Goal: Task Accomplishment & Management: Use online tool/utility

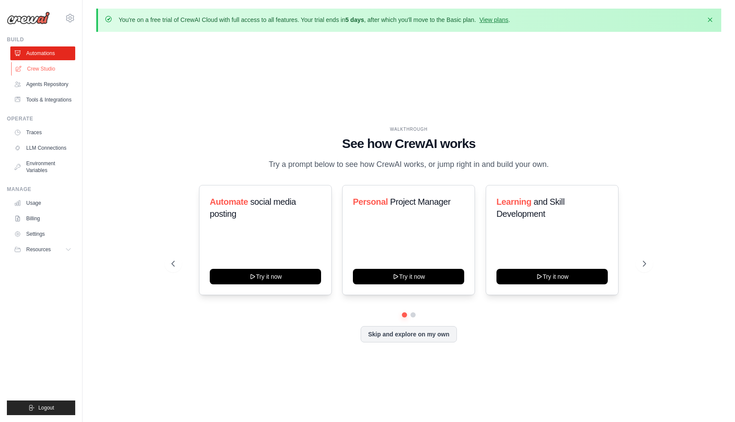
click at [50, 68] on link "Crew Studio" at bounding box center [43, 69] width 65 height 14
click at [648, 266] on icon at bounding box center [645, 263] width 9 height 9
click at [645, 260] on icon at bounding box center [645, 263] width 9 height 9
click at [644, 262] on icon at bounding box center [645, 263] width 9 height 9
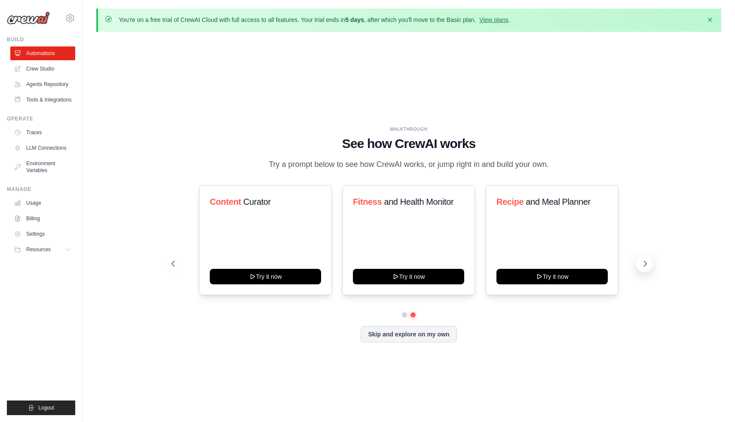
click at [644, 262] on icon at bounding box center [645, 263] width 9 height 9
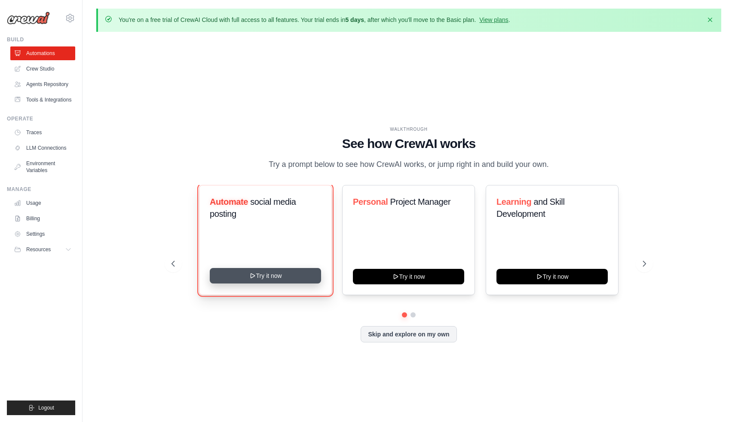
click at [255, 277] on icon at bounding box center [252, 275] width 7 height 7
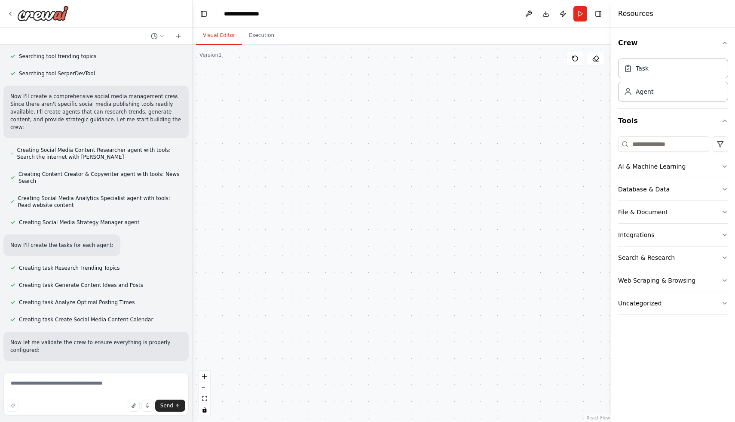
scroll to position [272, 0]
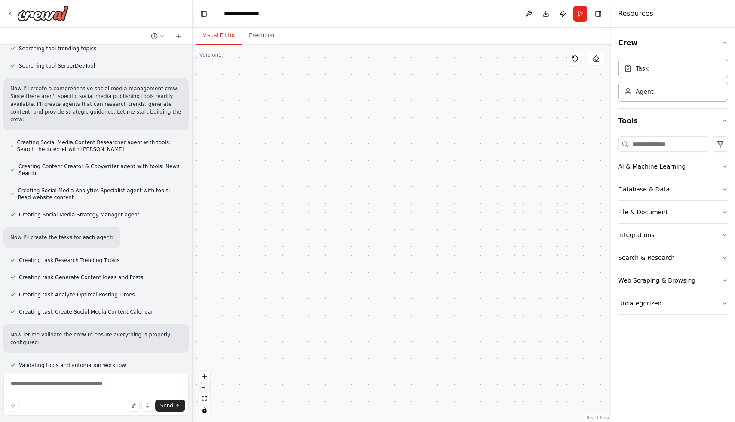
click at [205, 390] on button "zoom out" at bounding box center [204, 387] width 11 height 11
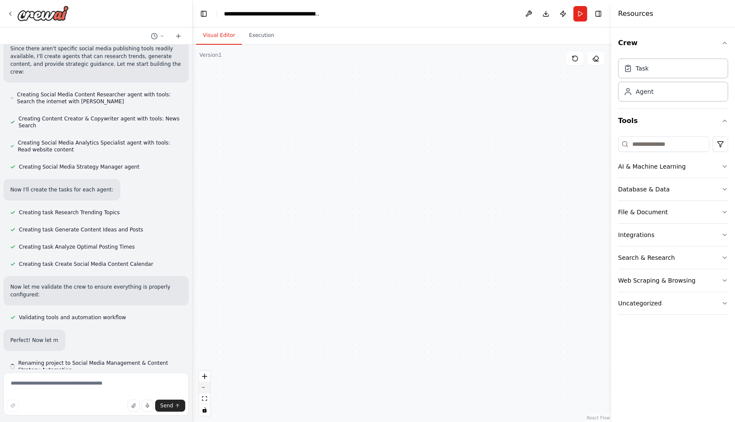
scroll to position [324, 0]
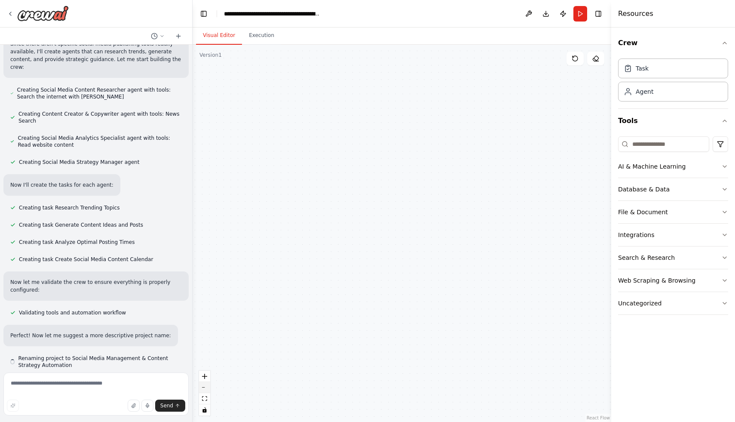
click at [205, 390] on button "zoom out" at bounding box center [204, 387] width 11 height 11
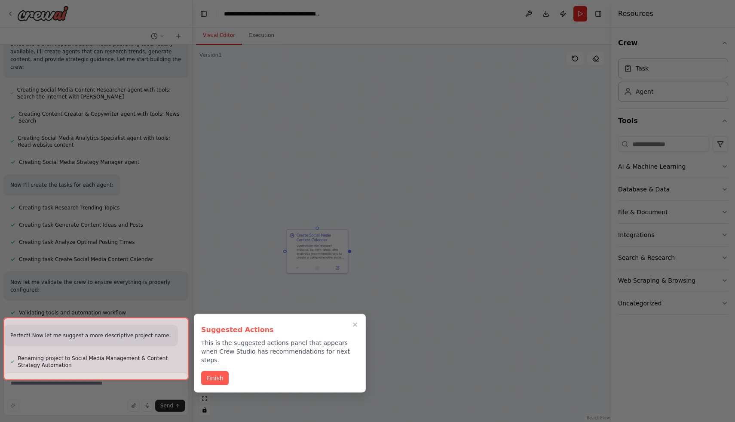
scroll to position [394, 0]
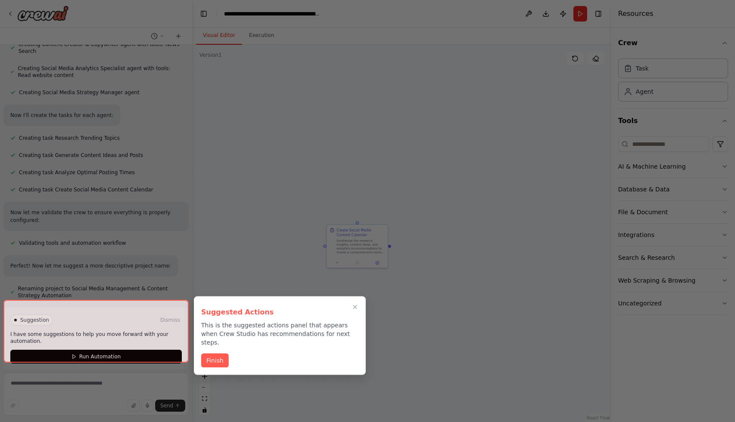
drag, startPoint x: 455, startPoint y: 358, endPoint x: 227, endPoint y: 333, distance: 229.5
click at [227, 333] on div "Create a crew that schedules and publishes social media content across multiple…" at bounding box center [367, 211] width 735 height 422
click at [255, 397] on div at bounding box center [367, 211] width 735 height 422
click at [218, 353] on button "Finish" at bounding box center [215, 359] width 28 height 14
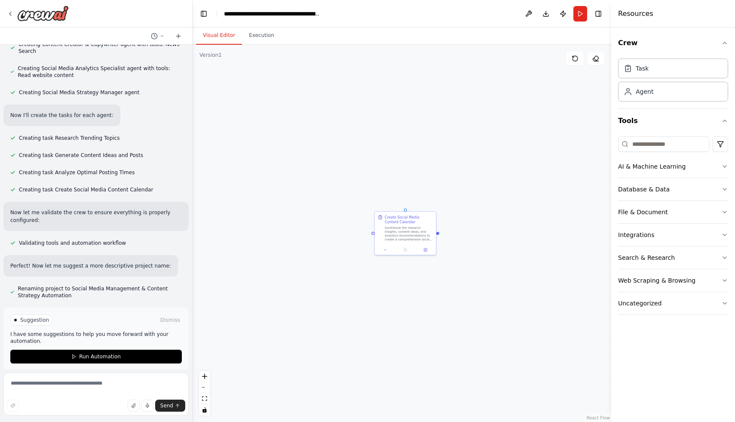
drag, startPoint x: 230, startPoint y: 231, endPoint x: 278, endPoint y: 218, distance: 49.8
click at [278, 218] on div "Triggers No triggers configured Event Schedule Manage Social Media Content Rese…" at bounding box center [402, 233] width 419 height 377
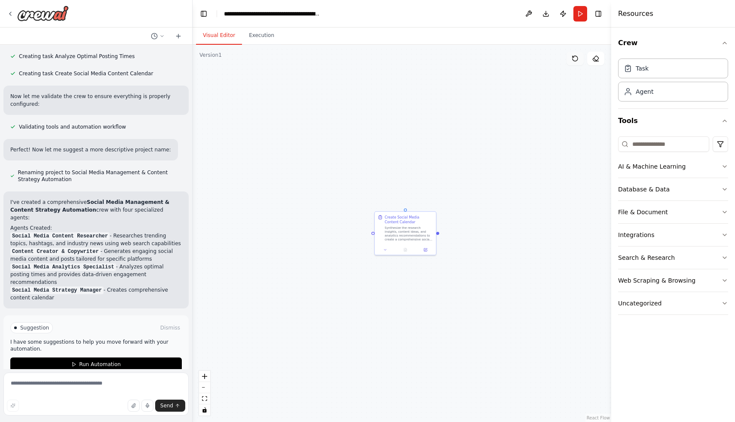
click at [572, 61] on icon at bounding box center [575, 58] width 7 height 7
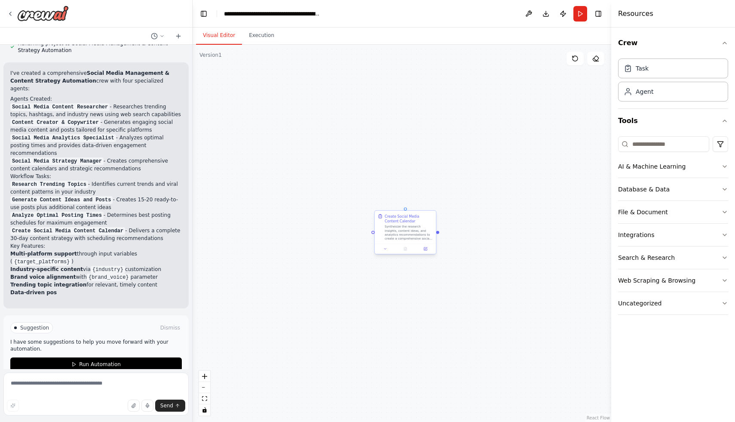
click at [396, 226] on div "Synthesize the research insights, content ideas, and analytics recommendations …" at bounding box center [409, 232] width 48 height 16
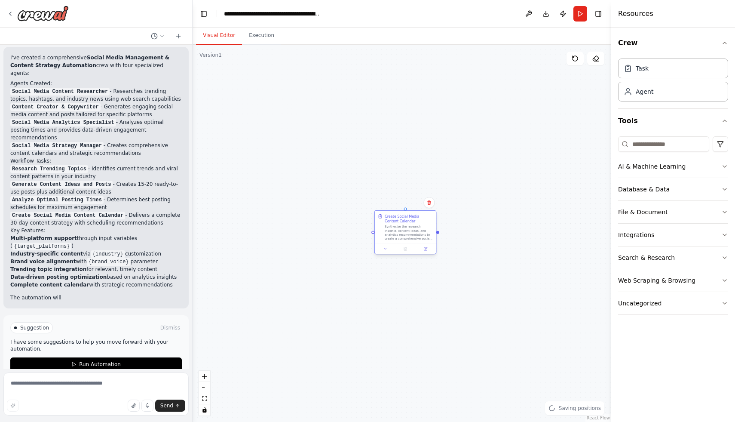
click at [396, 226] on div "Synthesize the research insights, content ideas, and analytics recommendations …" at bounding box center [409, 232] width 48 height 16
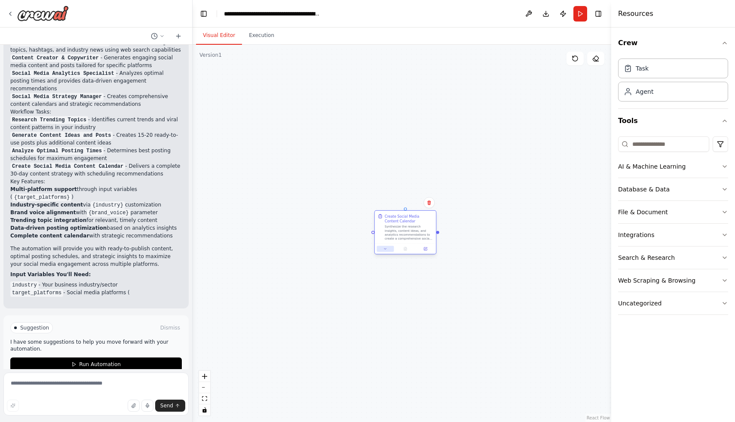
click at [385, 250] on icon at bounding box center [385, 249] width 4 height 4
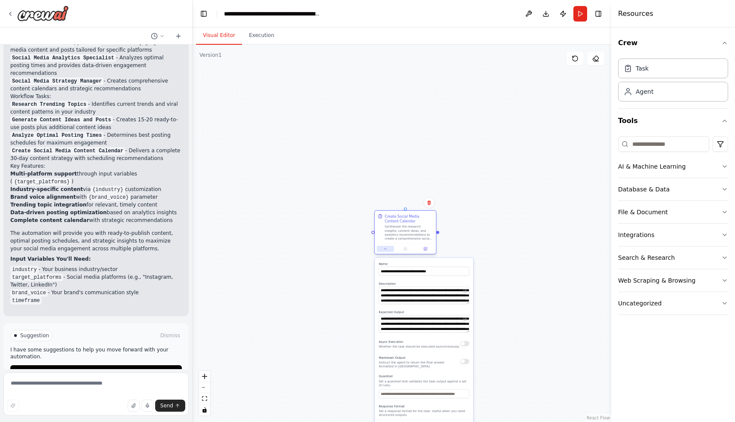
scroll to position [727, 0]
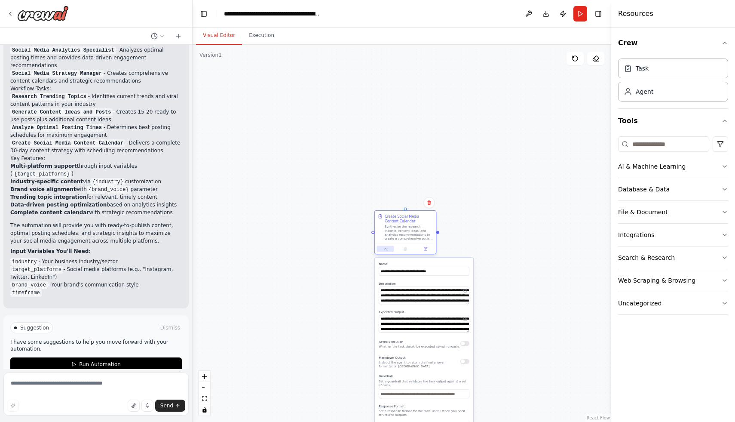
click at [385, 250] on icon at bounding box center [385, 249] width 4 height 4
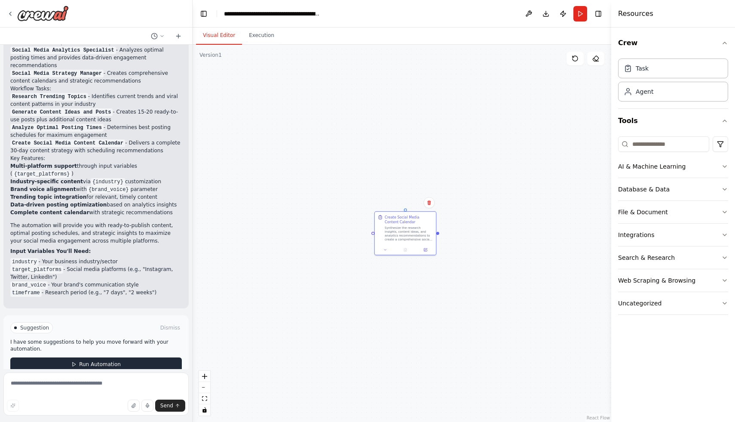
click at [145, 357] on button "Run Automation" at bounding box center [95, 364] width 171 height 14
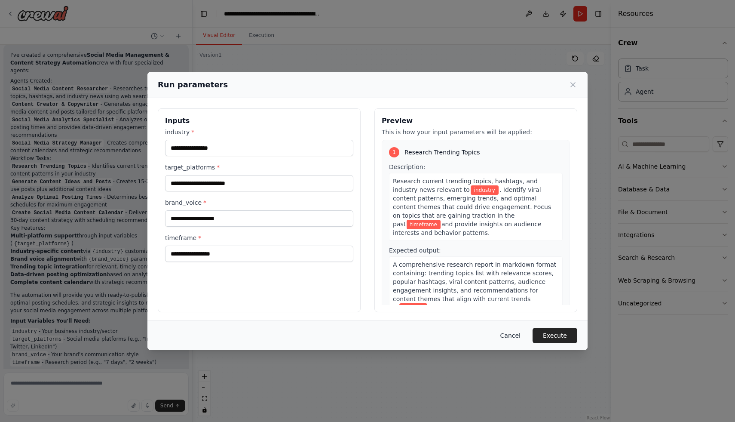
click at [520, 333] on button "Cancel" at bounding box center [510, 334] width 34 height 15
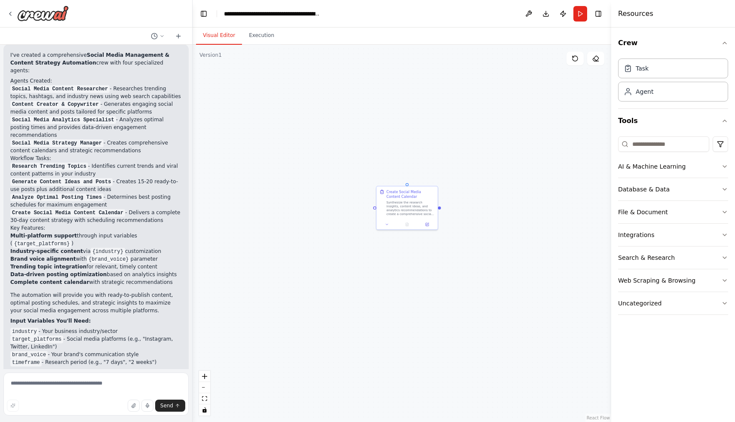
drag, startPoint x: 511, startPoint y: 278, endPoint x: 512, endPoint y: 252, distance: 25.8
click at [512, 253] on div "Triggers No triggers configured Event Schedule Manage Social Media Content Rese…" at bounding box center [402, 233] width 419 height 377
click at [203, 399] on icon "fit view" at bounding box center [204, 398] width 5 height 5
drag, startPoint x: 451, startPoint y: 303, endPoint x: 391, endPoint y: 165, distance: 150.7
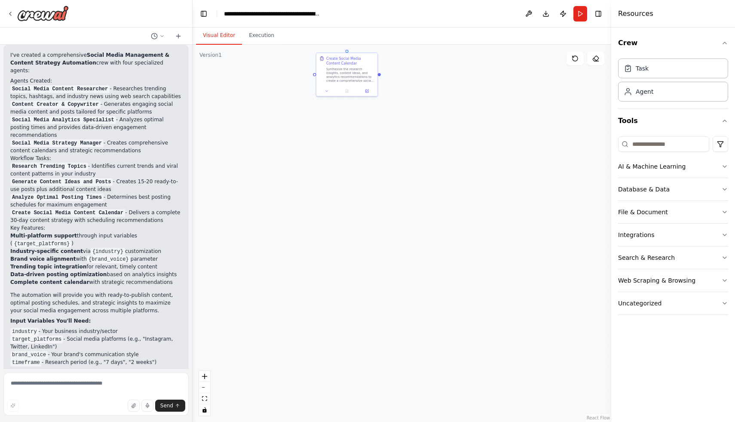
click at [391, 165] on div "Triggers No triggers configured Event Schedule Manage Social Media Content Rese…" at bounding box center [402, 233] width 419 height 377
click at [204, 400] on icon "fit view" at bounding box center [204, 398] width 5 height 5
drag, startPoint x: 346, startPoint y: 192, endPoint x: 381, endPoint y: 336, distance: 149.1
click at [381, 336] on div "Triggers No triggers configured Event Schedule Manage Social Media Content Rese…" at bounding box center [402, 233] width 419 height 377
click at [206, 385] on button "zoom out" at bounding box center [204, 387] width 11 height 11
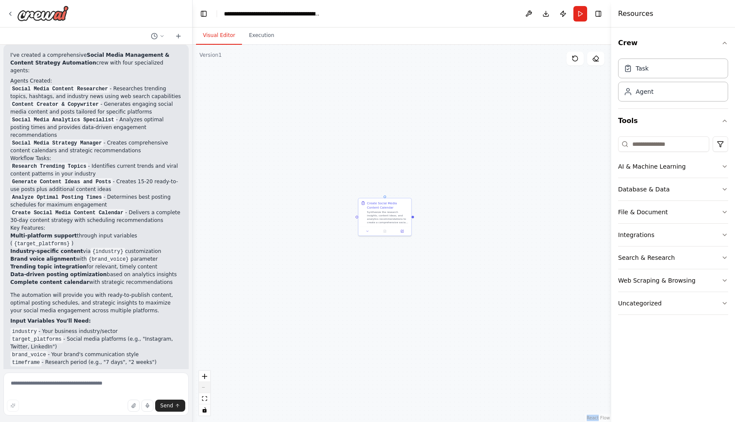
click at [206, 385] on div "React Flow controls" at bounding box center [204, 392] width 11 height 45
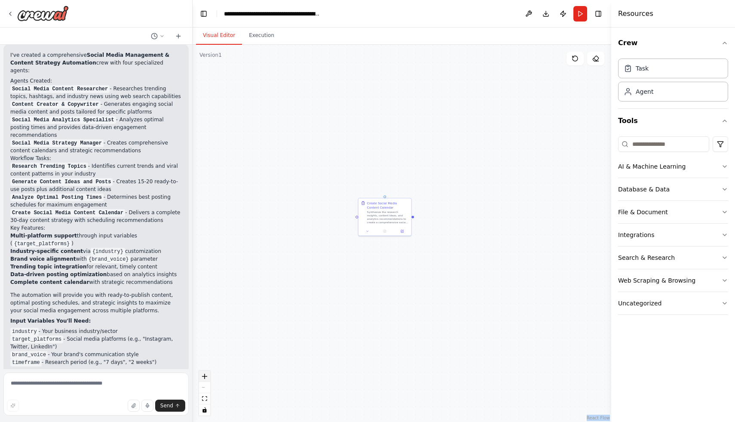
click at [205, 373] on button "zoom in" at bounding box center [204, 375] width 11 height 11
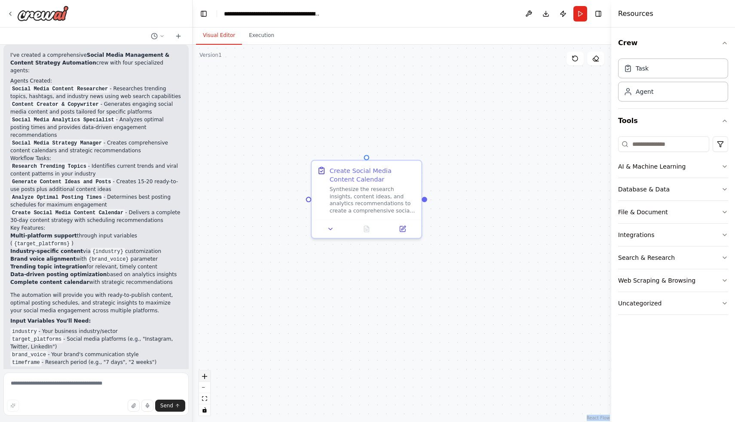
click at [205, 373] on button "zoom in" at bounding box center [204, 375] width 11 height 11
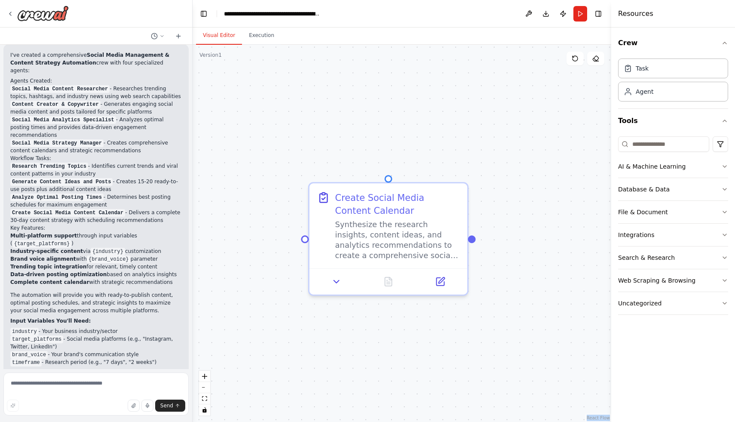
drag, startPoint x: 257, startPoint y: 338, endPoint x: 294, endPoint y: 392, distance: 66.2
click at [294, 392] on div "Triggers No triggers configured Event Schedule Manage Social Media Content Rese…" at bounding box center [402, 233] width 419 height 377
click at [224, 36] on button "Visual Editor" at bounding box center [219, 36] width 46 height 18
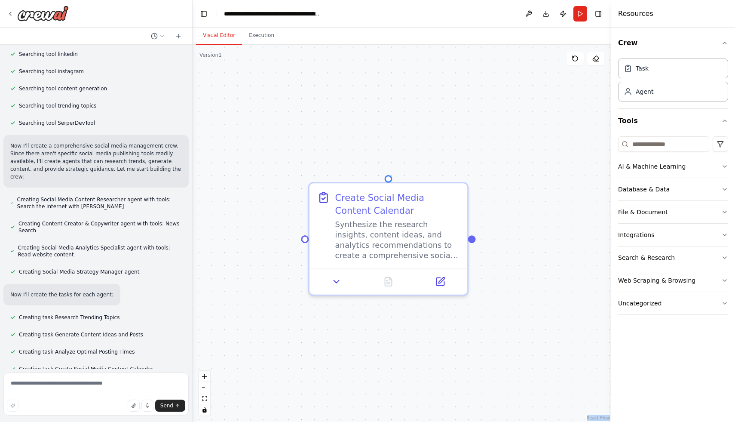
scroll to position [0, 0]
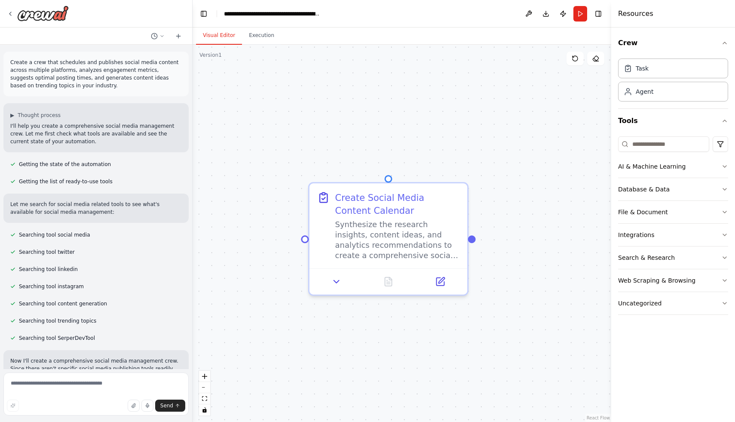
click at [64, 173] on div "Create a crew that schedules and publishes social media content across multiple…" at bounding box center [96, 207] width 192 height 324
click at [56, 184] on span "Getting the list of ready-to-use tools" at bounding box center [66, 181] width 94 height 7
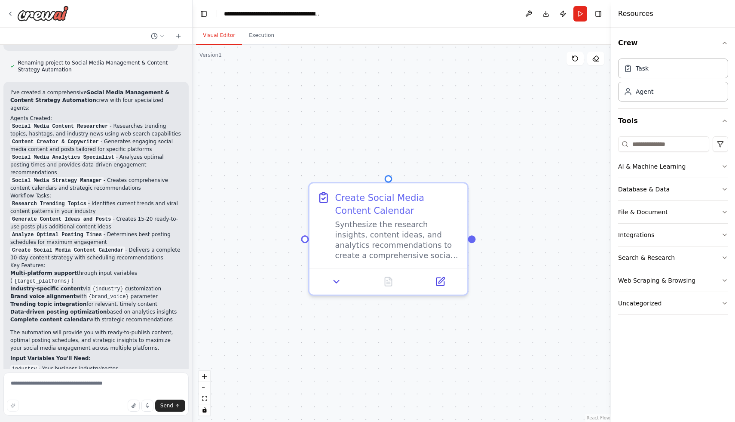
scroll to position [621, 0]
click at [355, 226] on div "Synthesize the research insights, content ideas, and analytics recommendations …" at bounding box center [397, 237] width 125 height 41
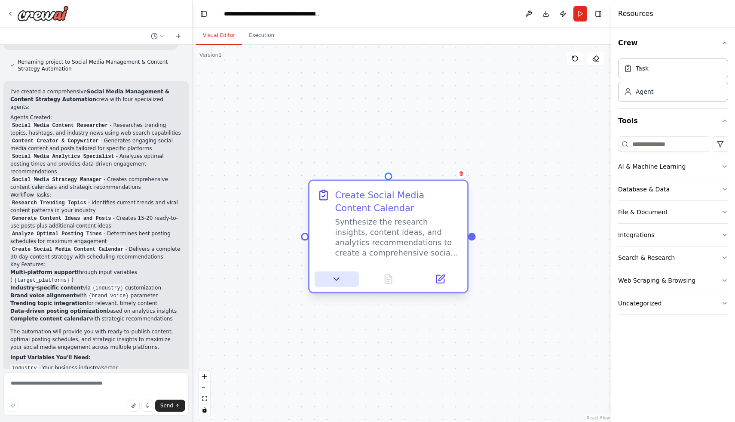
click at [331, 277] on icon at bounding box center [336, 279] width 10 height 10
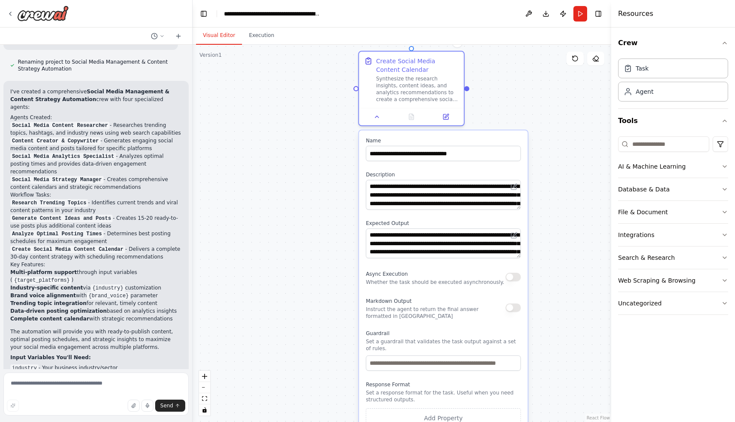
drag, startPoint x: 432, startPoint y: 364, endPoint x: 427, endPoint y: 218, distance: 145.8
click at [427, 218] on div "**********" at bounding box center [443, 295] width 168 height 330
click at [512, 73] on div "Triggers No triggers configured Event Schedule Manage Social Media Content Rese…" at bounding box center [402, 233] width 419 height 377
